Goal: Task Accomplishment & Management: Use online tool/utility

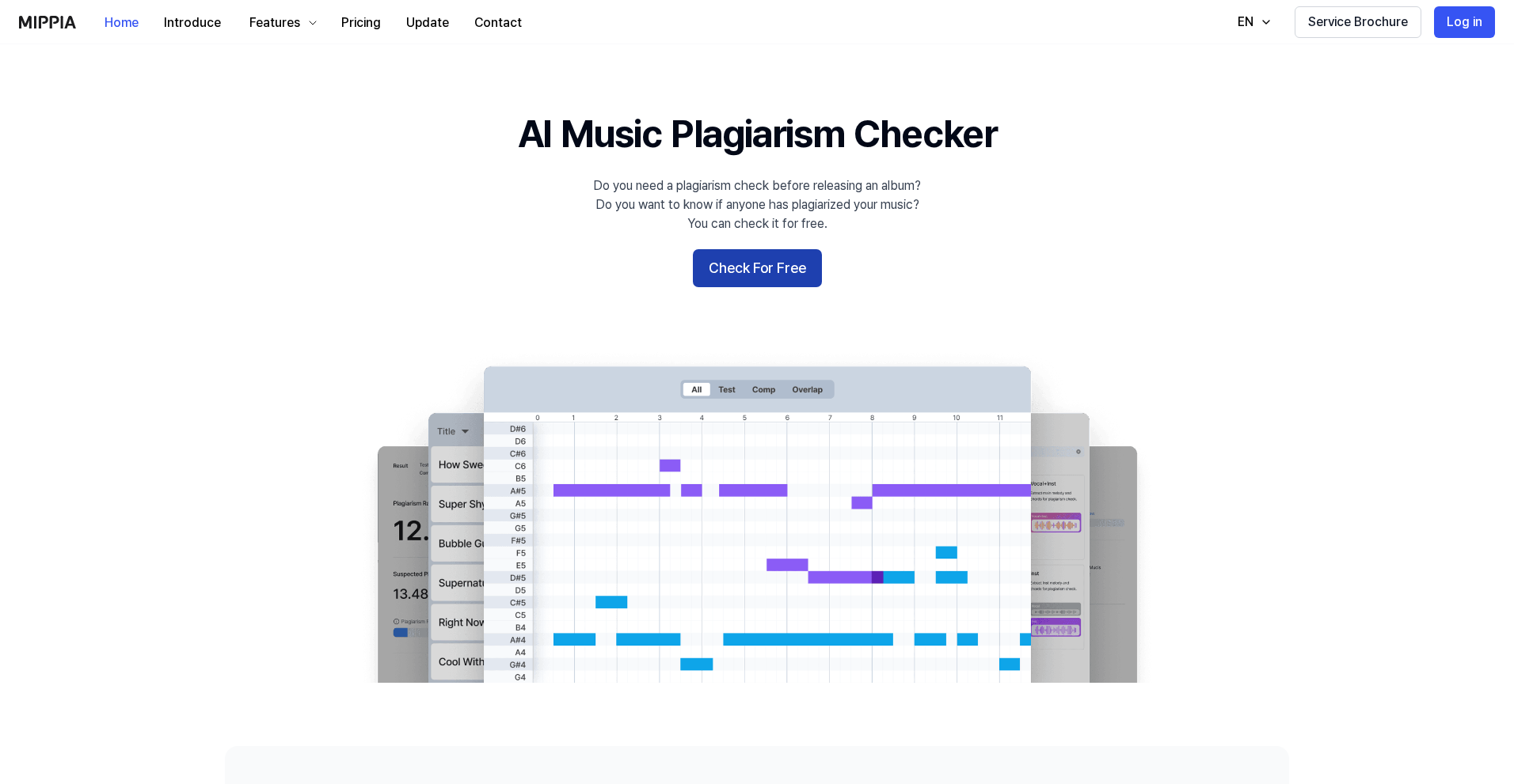
click at [764, 274] on button "Check For Free" at bounding box center [757, 268] width 129 height 38
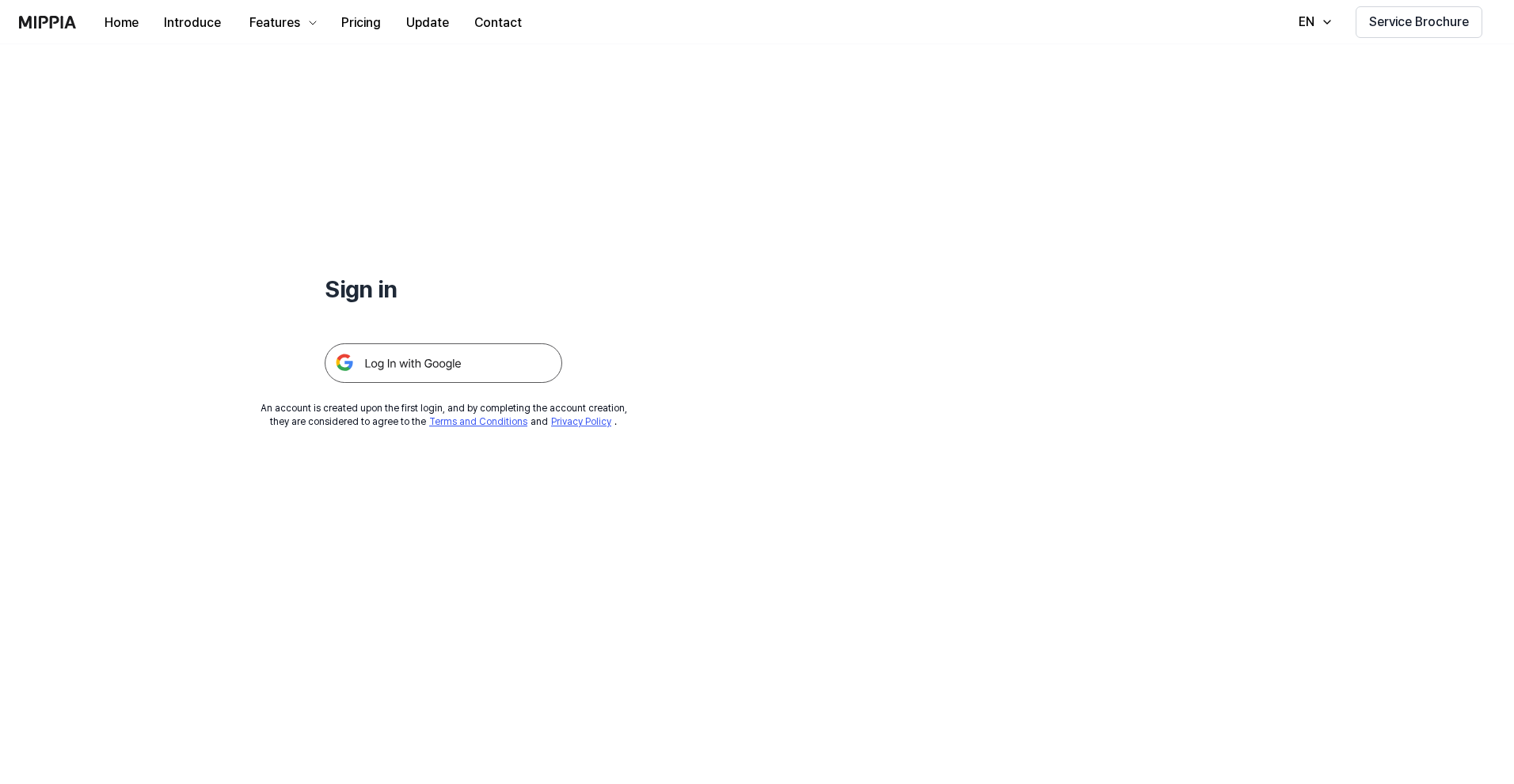
click at [469, 352] on img at bounding box center [443, 363] width 237 height 39
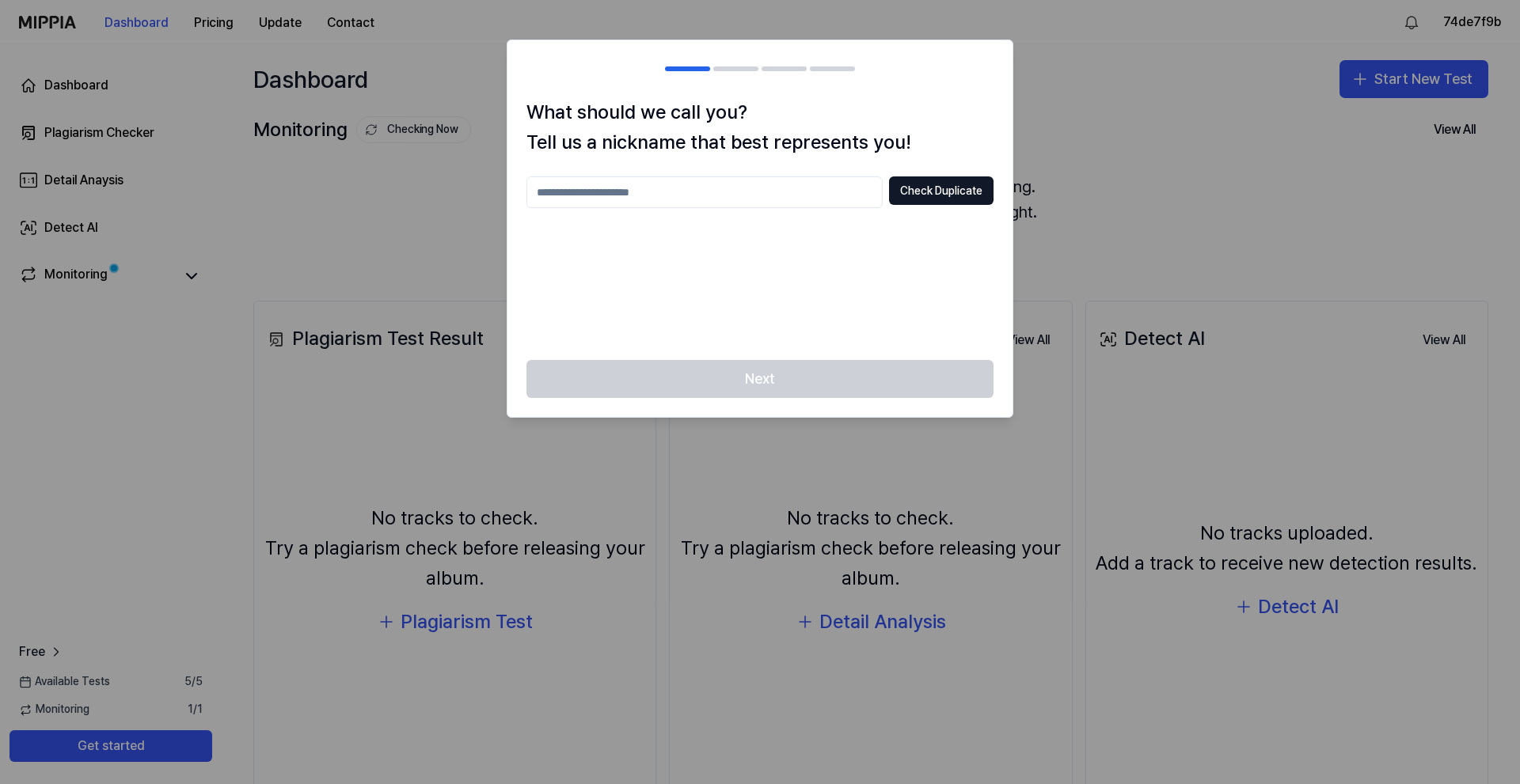
click at [754, 163] on div "What should we call you? Tell us a nickname that best represents you! Check Dup…" at bounding box center [760, 229] width 505 height 264
click at [739, 188] on input "text" at bounding box center [704, 192] width 356 height 32
type input "*"
type input "********"
click at [961, 189] on button "Check Duplicate" at bounding box center [941, 190] width 104 height 28
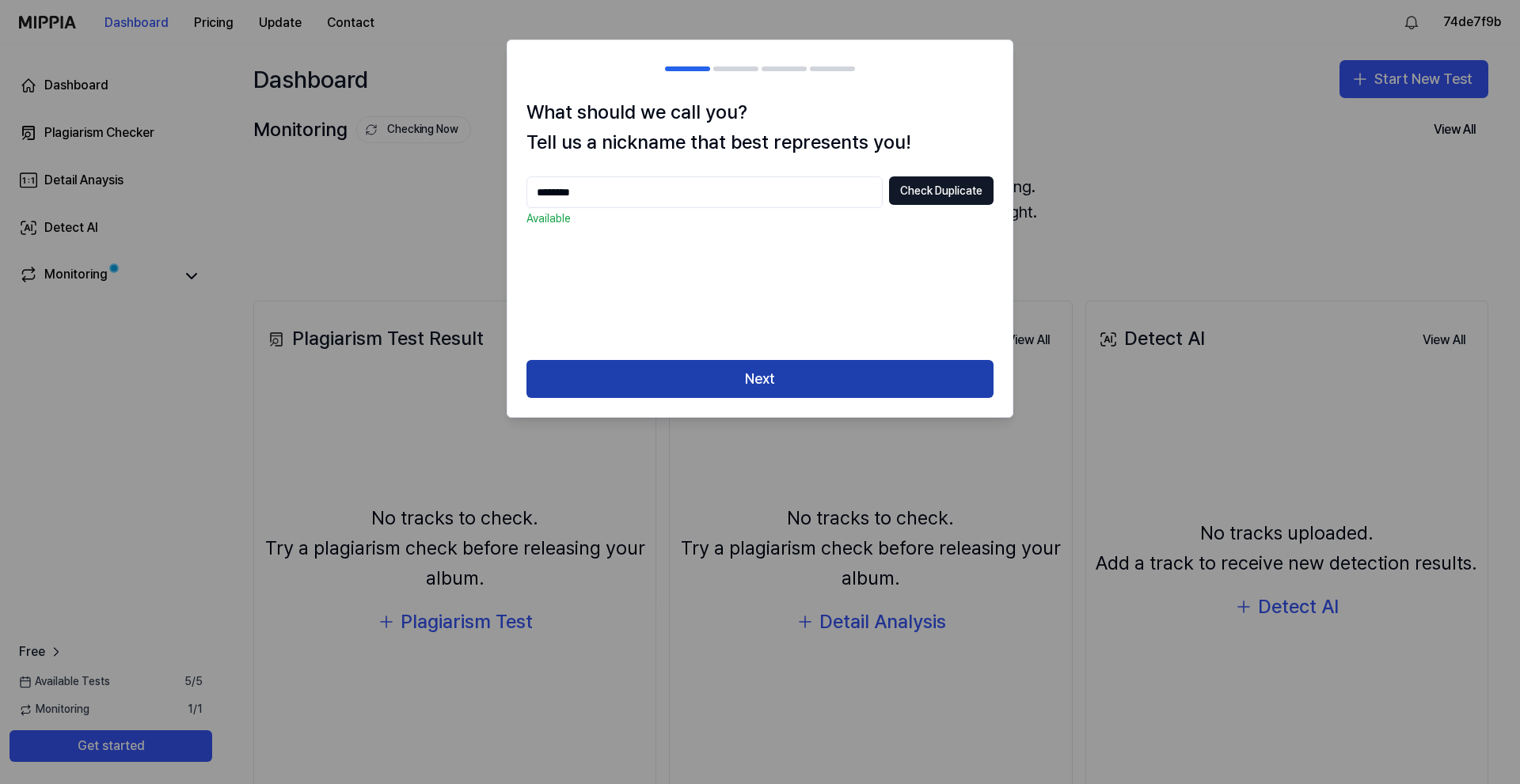
click at [821, 371] on button "Next" at bounding box center [760, 379] width 467 height 38
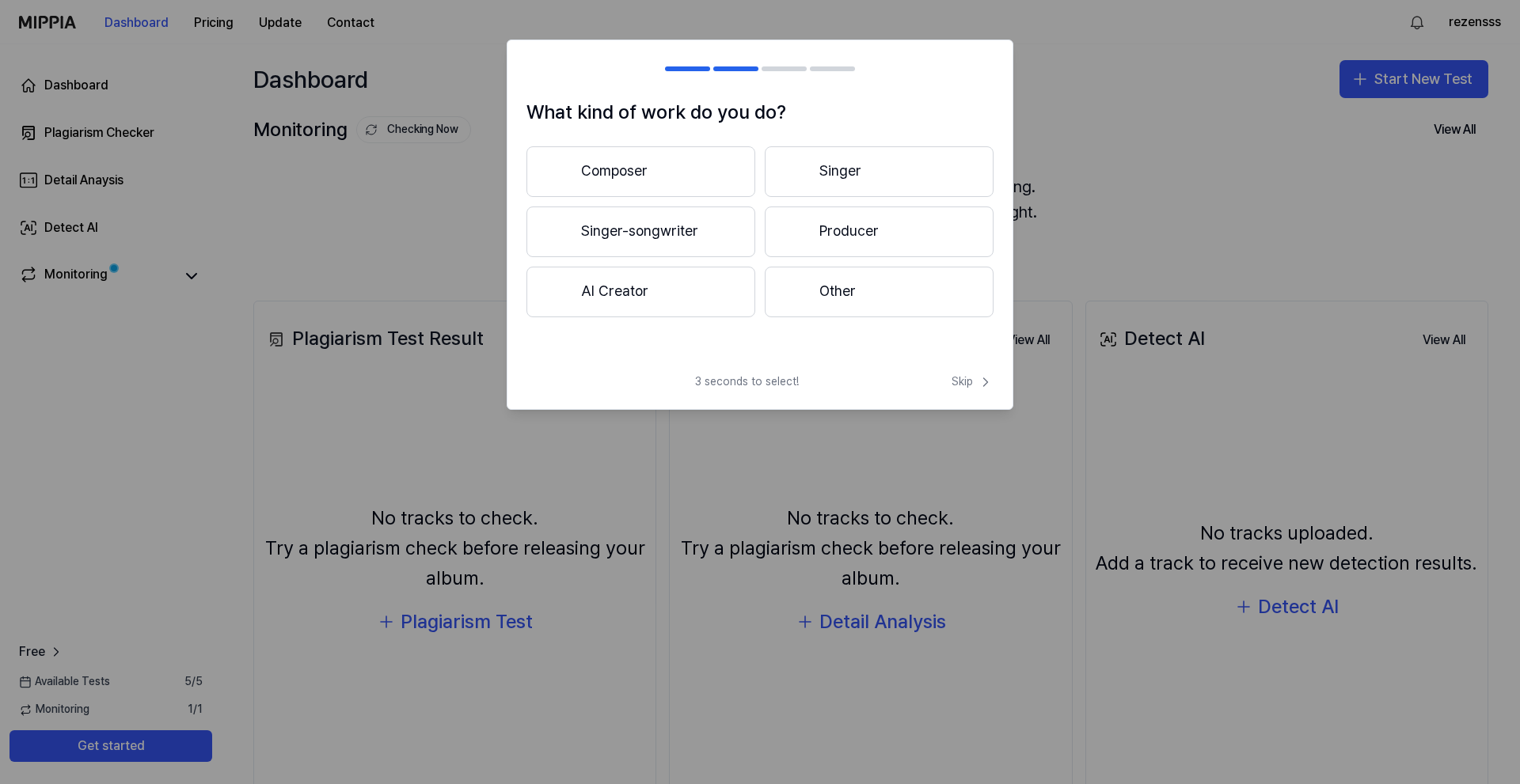
click at [677, 169] on button "Composer" at bounding box center [641, 171] width 229 height 50
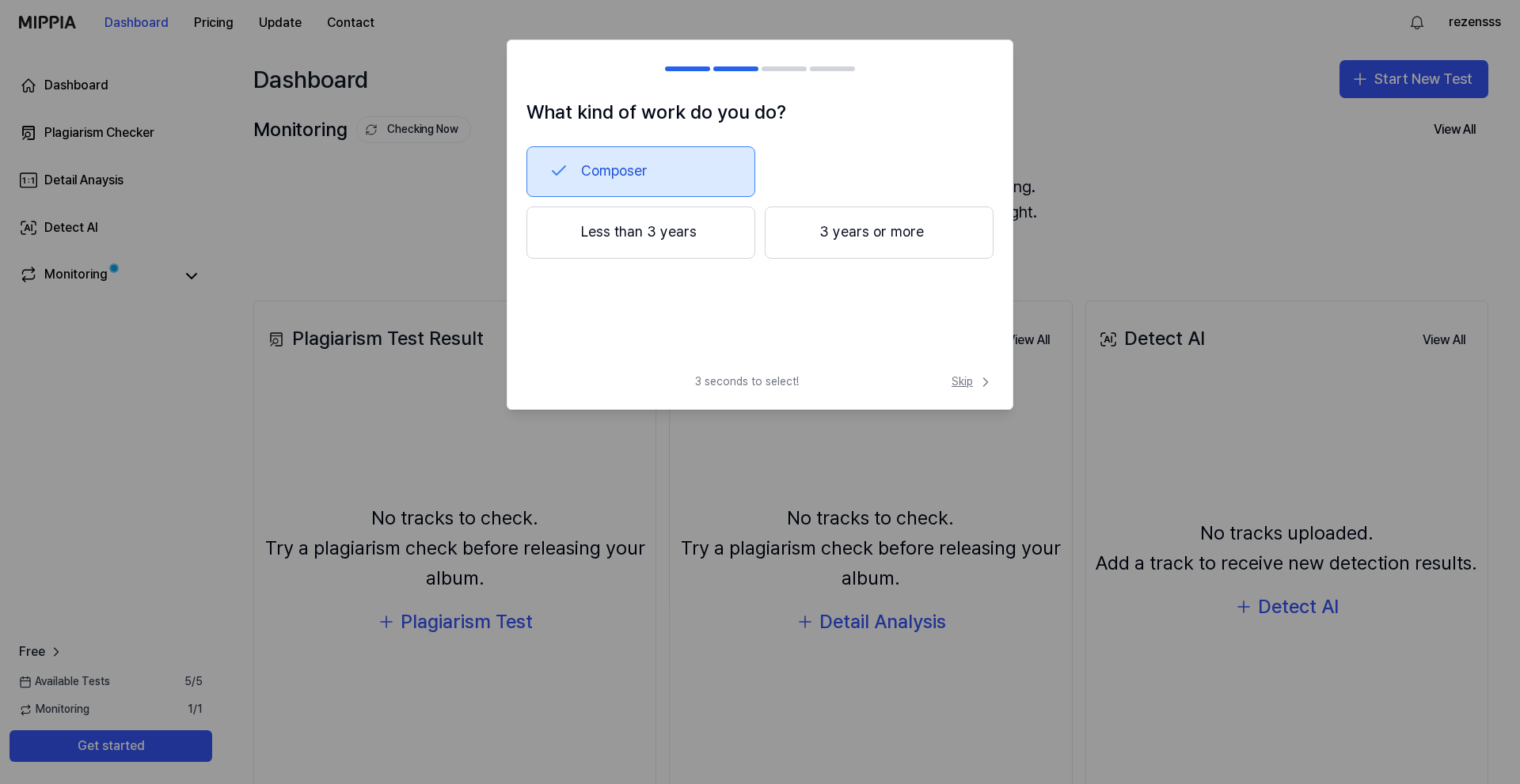
click at [971, 375] on span "Skip" at bounding box center [972, 382] width 42 height 16
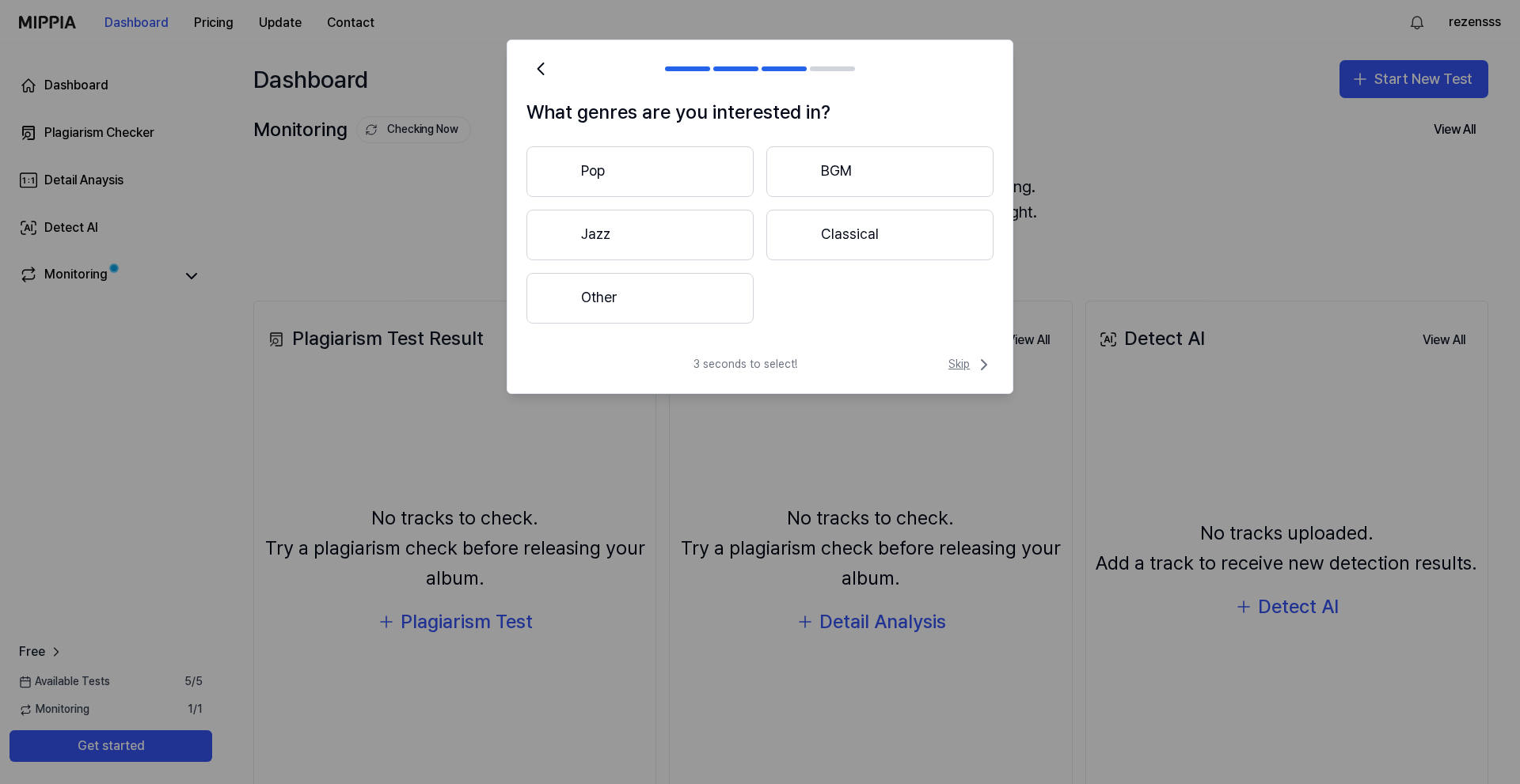
click at [965, 369] on span "Skip" at bounding box center [970, 364] width 45 height 19
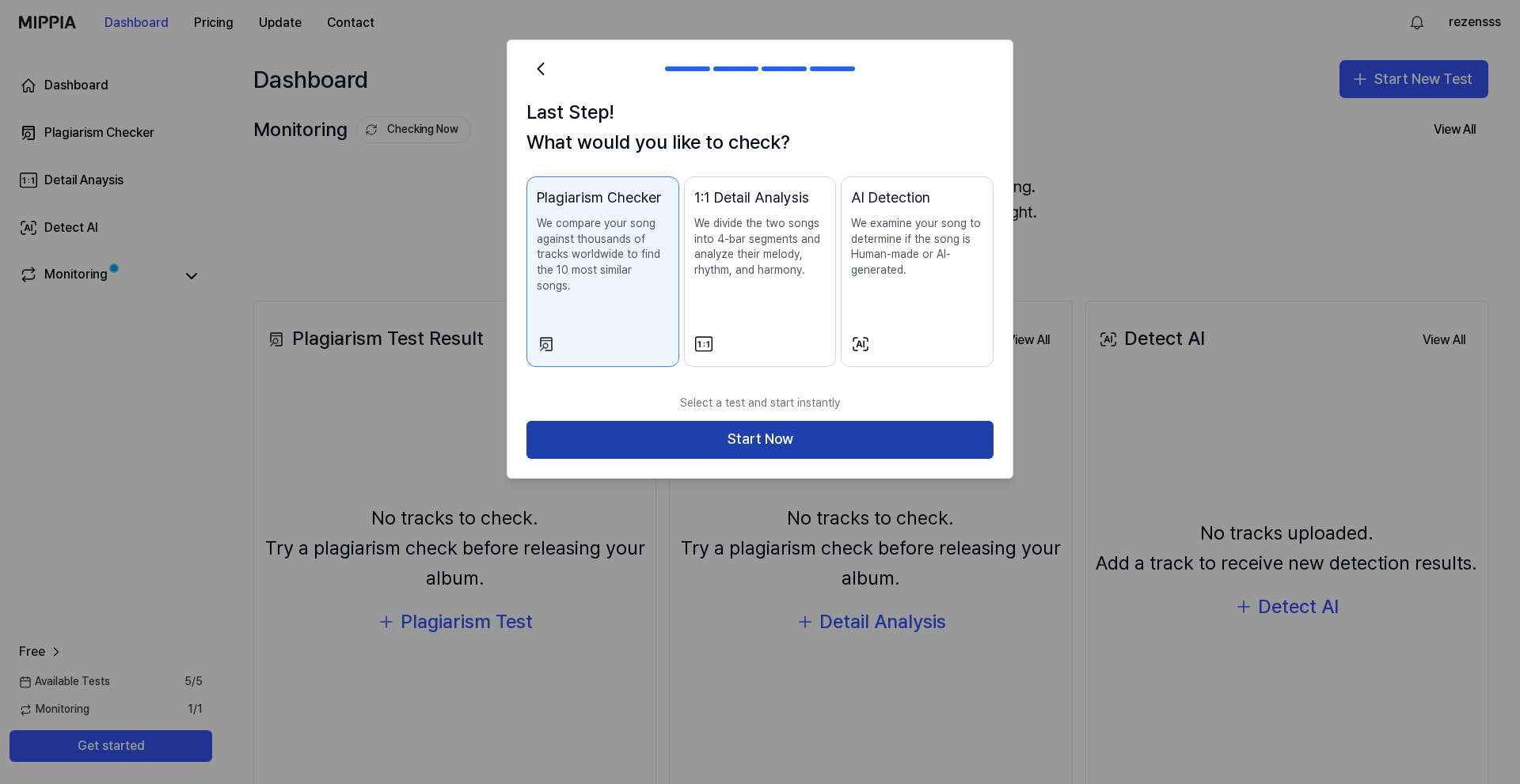
click at [948, 421] on button "Start Now" at bounding box center [760, 439] width 467 height 38
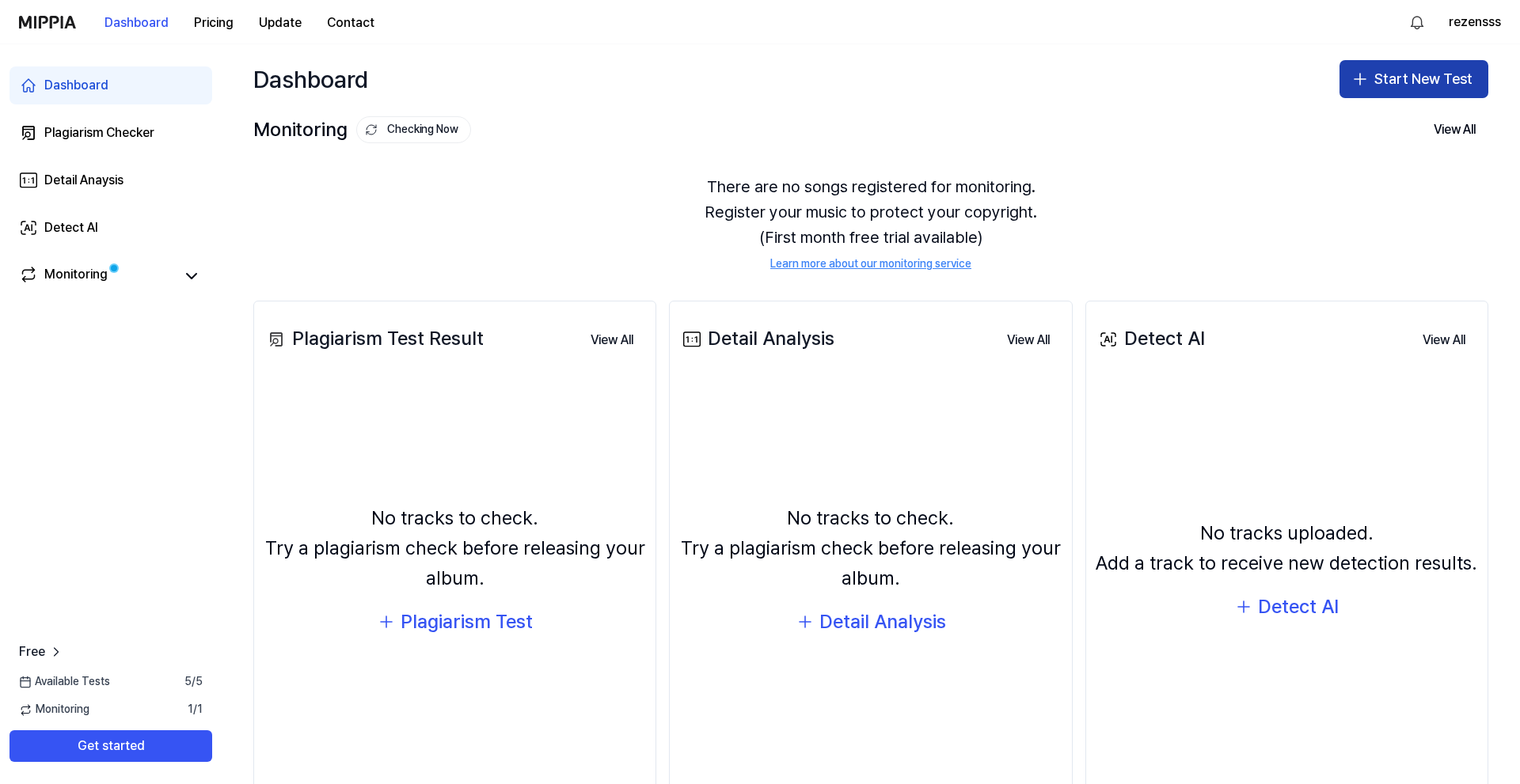
click at [1388, 82] on button "Start New Test" at bounding box center [1413, 78] width 149 height 38
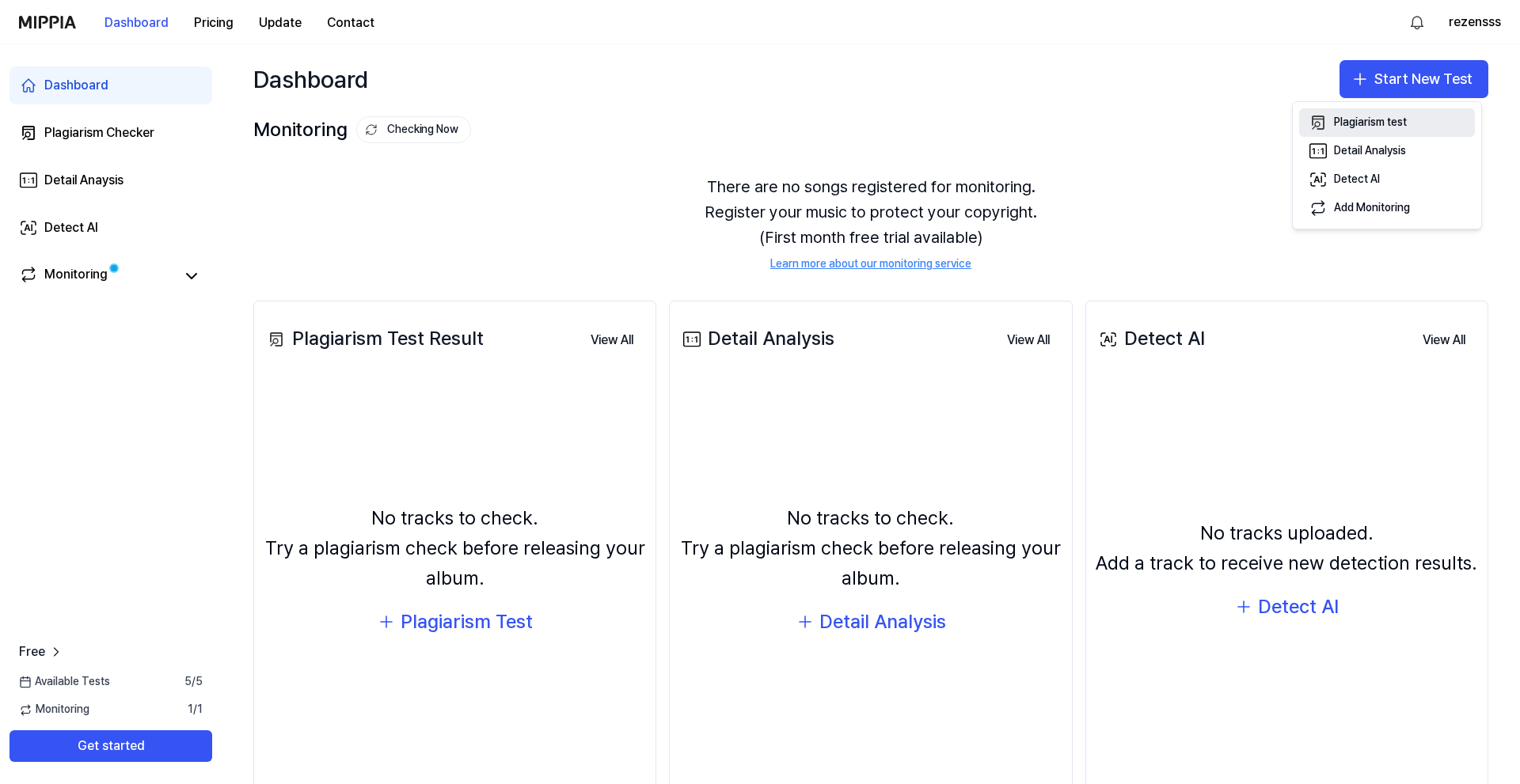
click at [1421, 124] on button "Plagiarism test" at bounding box center [1387, 122] width 176 height 28
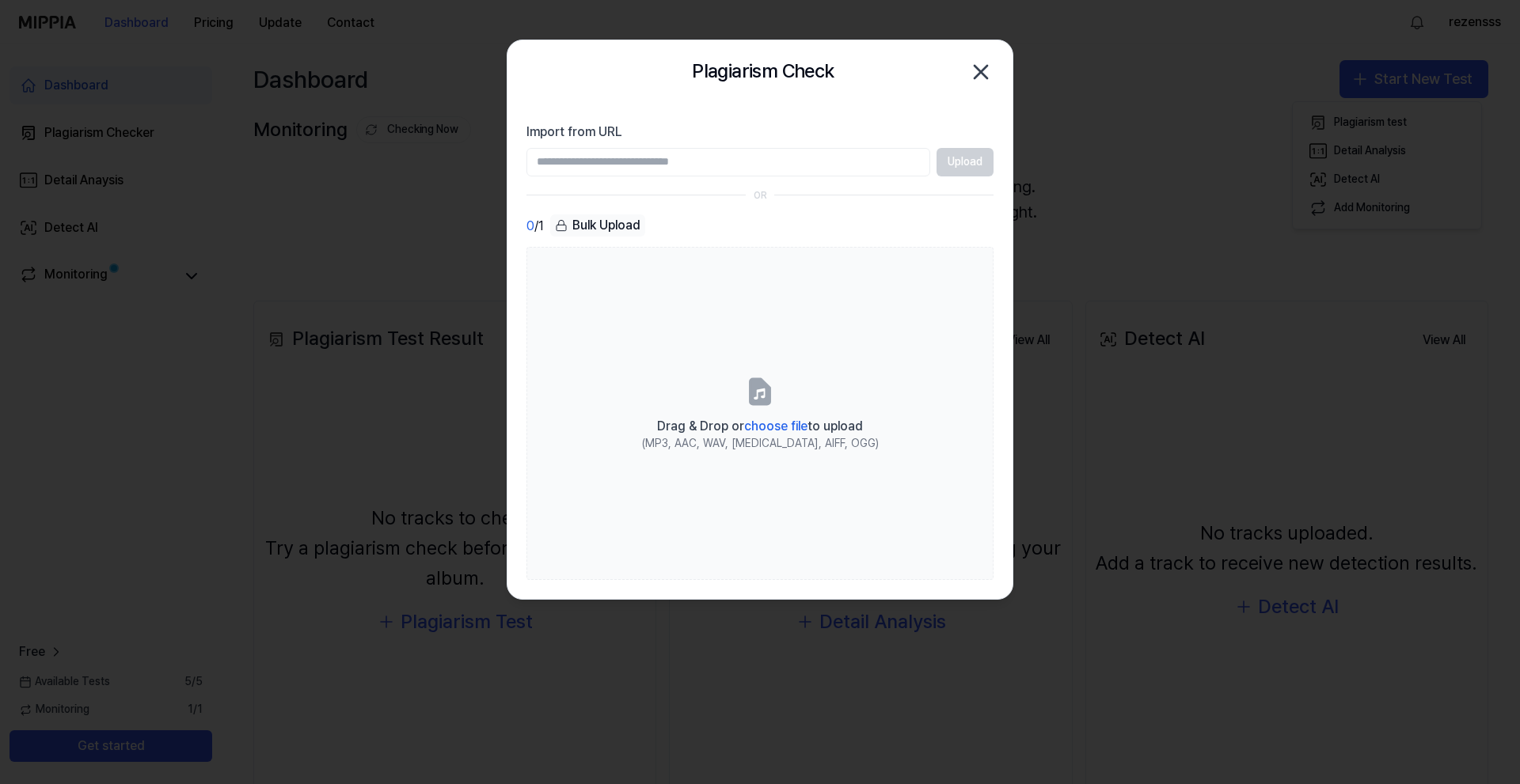
click at [981, 66] on icon "button" at bounding box center [981, 73] width 26 height 26
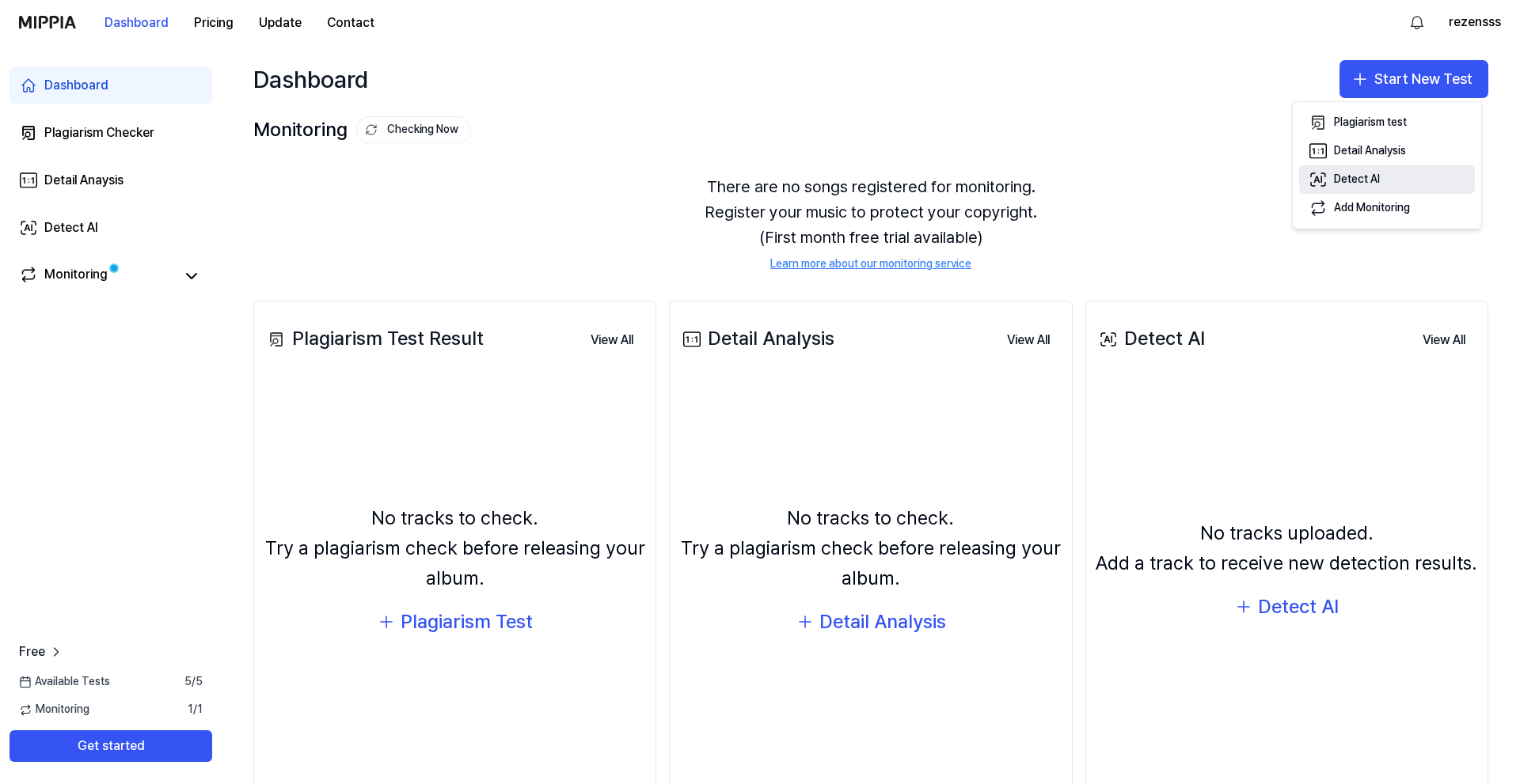
click at [1385, 179] on button "Detect AI" at bounding box center [1387, 179] width 176 height 28
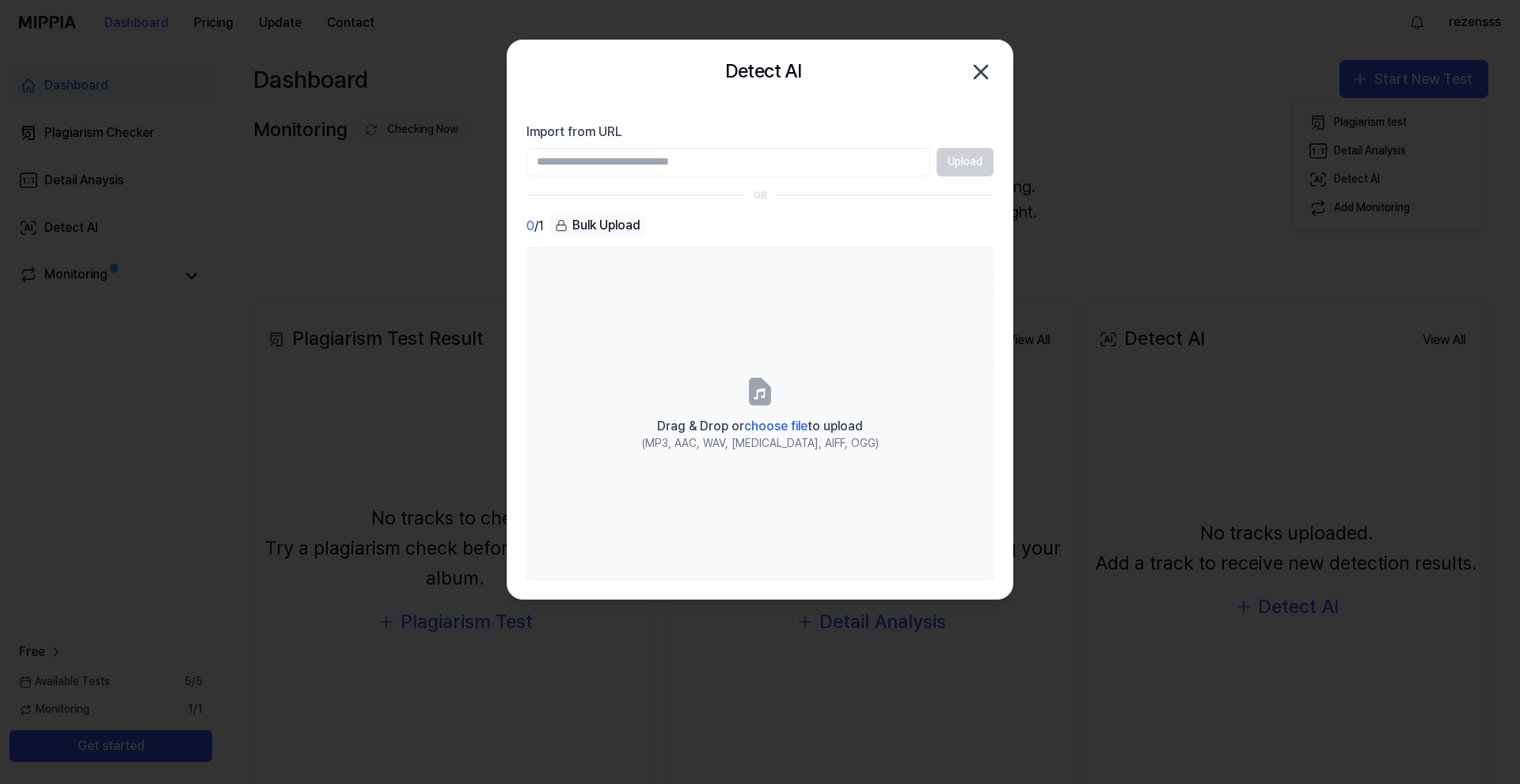
click at [568, 234] on div "Bulk Upload" at bounding box center [597, 225] width 95 height 22
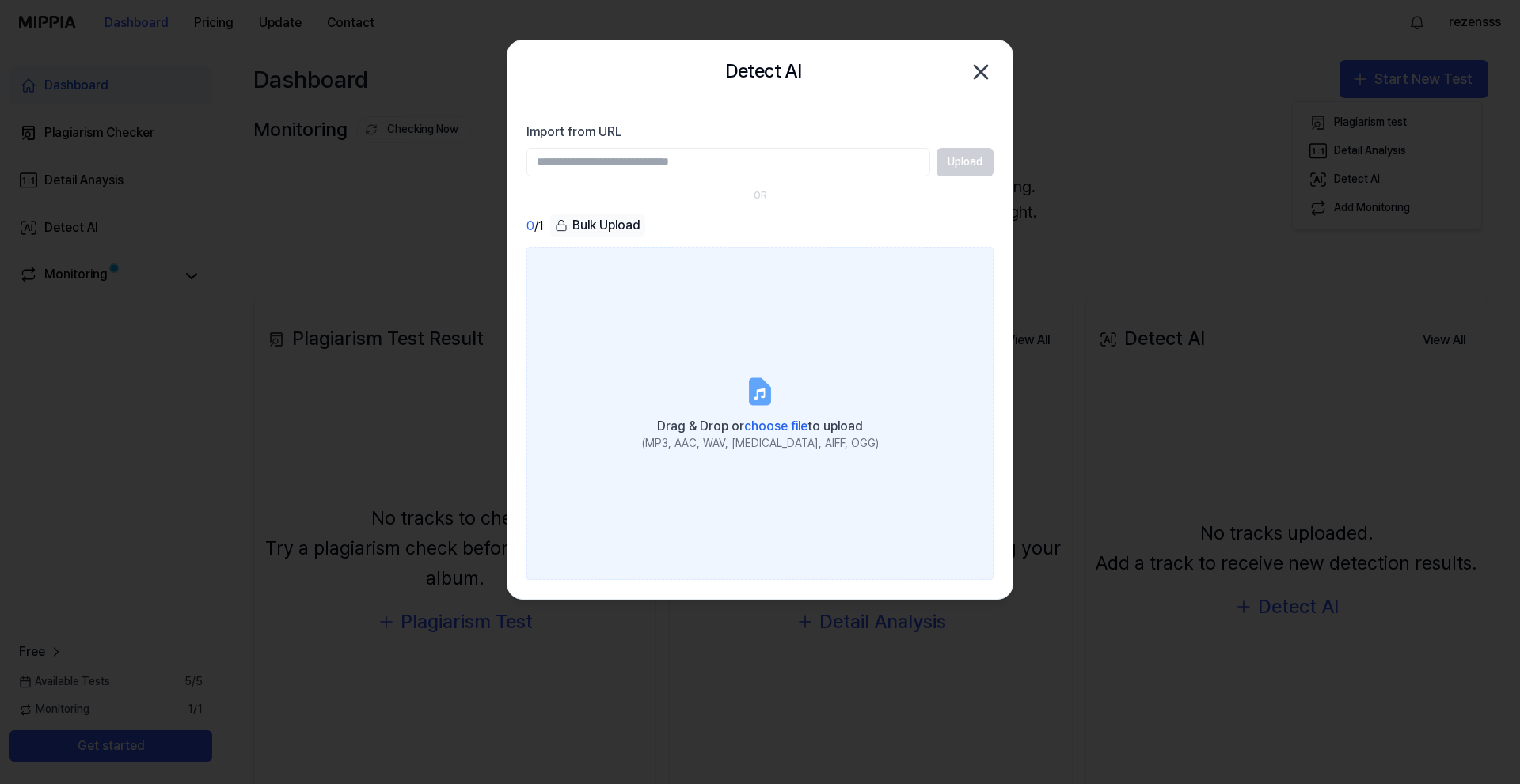
click at [789, 425] on span "choose file" at bounding box center [776, 427] width 63 height 15
click at [0, 0] on input "Drag & Drop or choose file to upload (MP3, AAC, WAV, FLAC, AIFF, OGG)" at bounding box center [0, 0] width 0 height 0
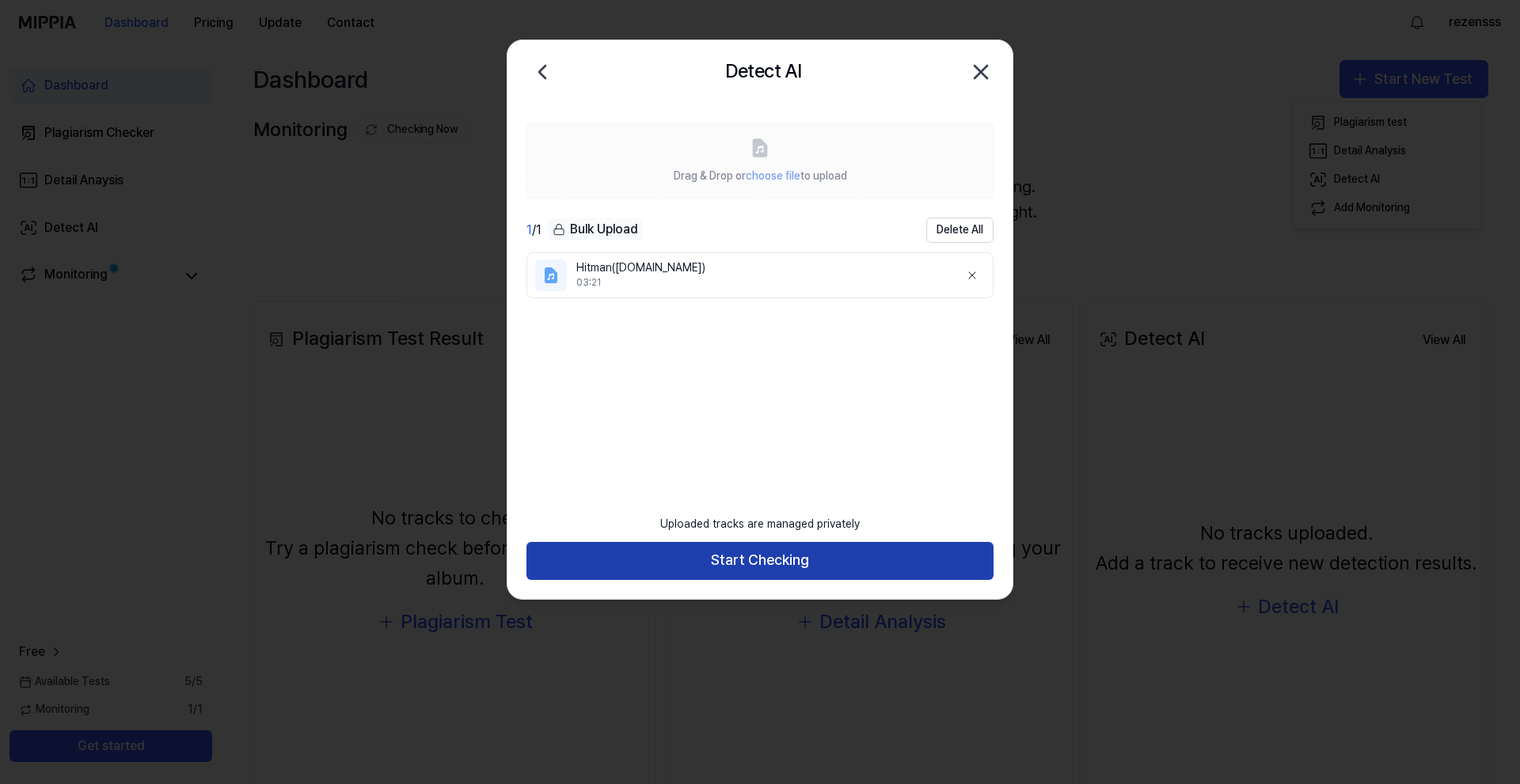
click at [753, 549] on button "Start Checking" at bounding box center [760, 560] width 467 height 38
